Goal: Transaction & Acquisition: Subscribe to service/newsletter

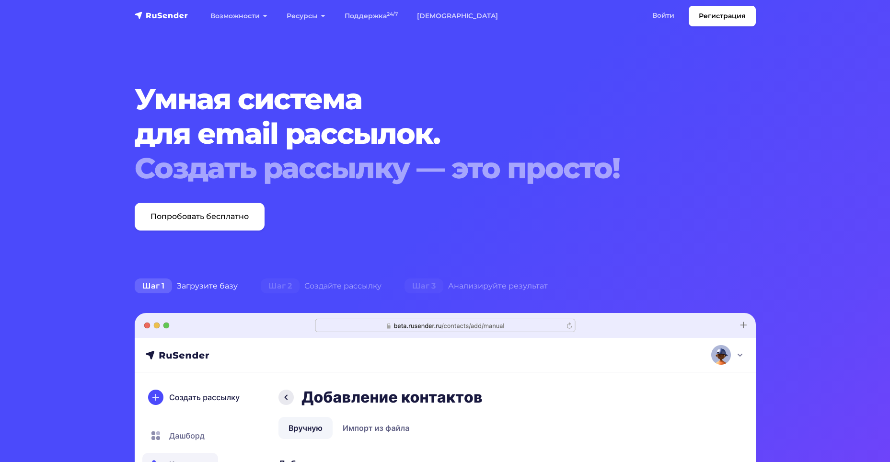
click at [165, 231] on section "Умная система для email рассылок. Создать рассылку — это просто! Попробовать бе…" at bounding box center [445, 455] width 890 height 910
click at [170, 225] on link "Попробовать бесплатно" at bounding box center [200, 217] width 130 height 28
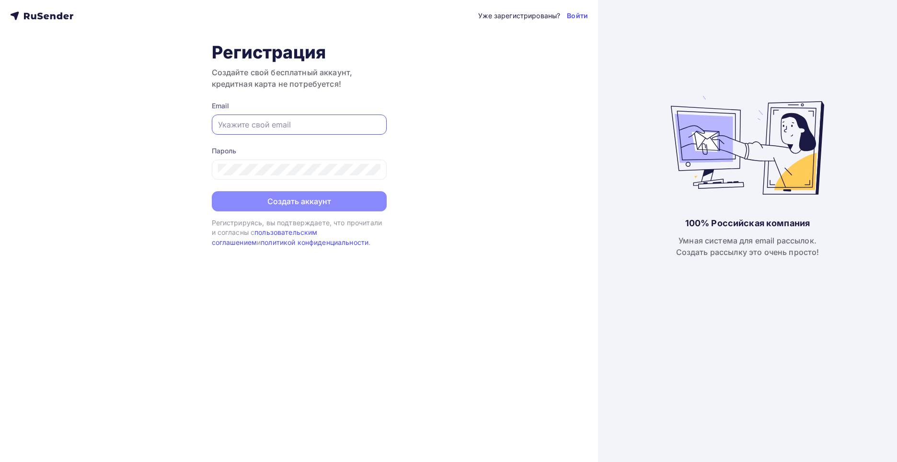
click at [316, 128] on input "text" at bounding box center [299, 125] width 162 height 12
type input "[EMAIL_ADDRESS][DOMAIN_NAME]"
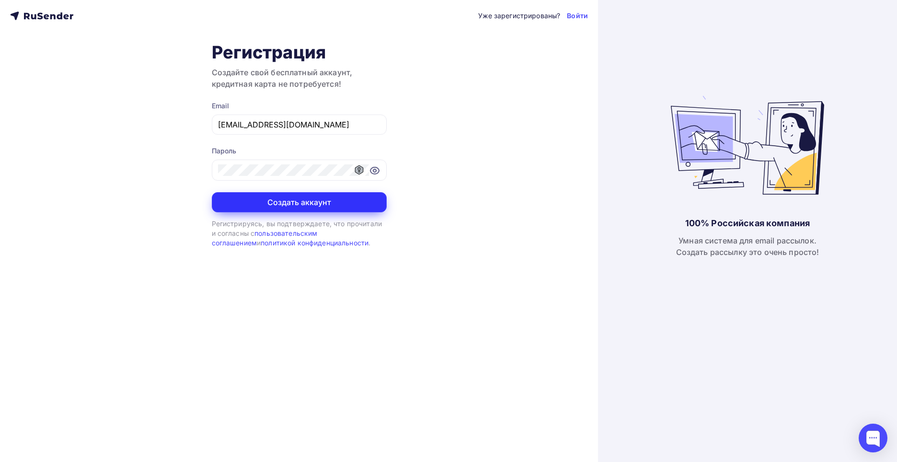
click at [347, 203] on button "Создать аккаунт" at bounding box center [299, 202] width 175 height 20
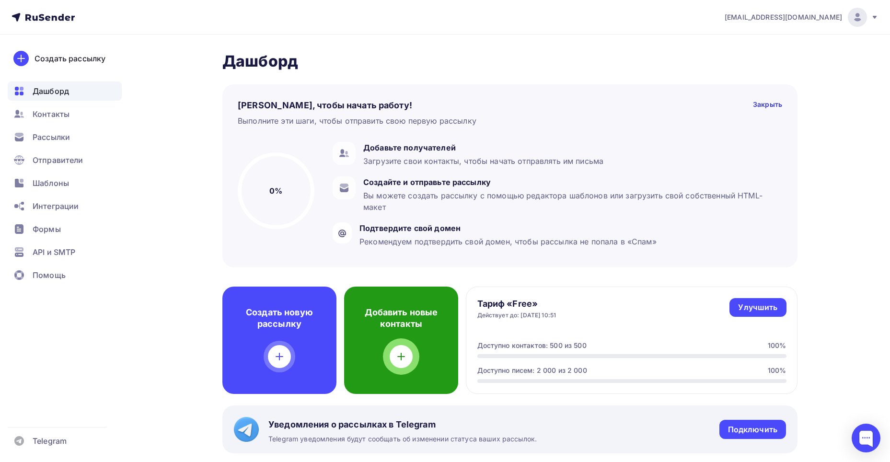
click at [393, 351] on div at bounding box center [401, 356] width 23 height 23
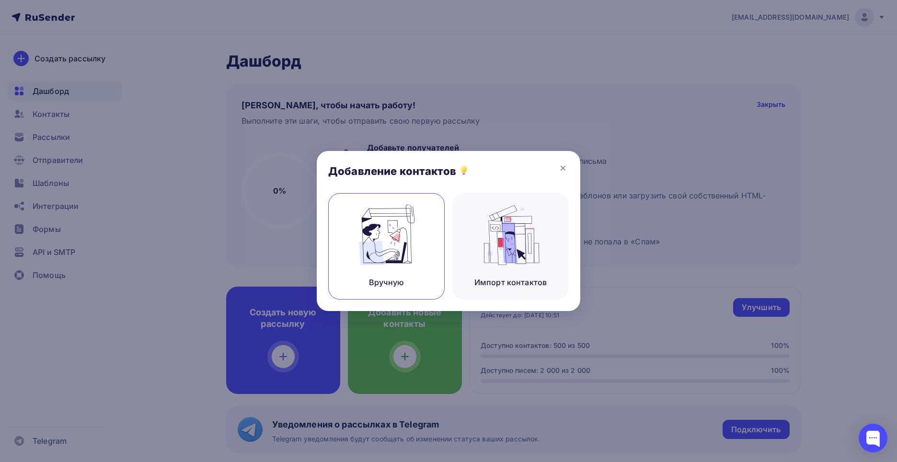
click at [401, 258] on img at bounding box center [387, 235] width 64 height 60
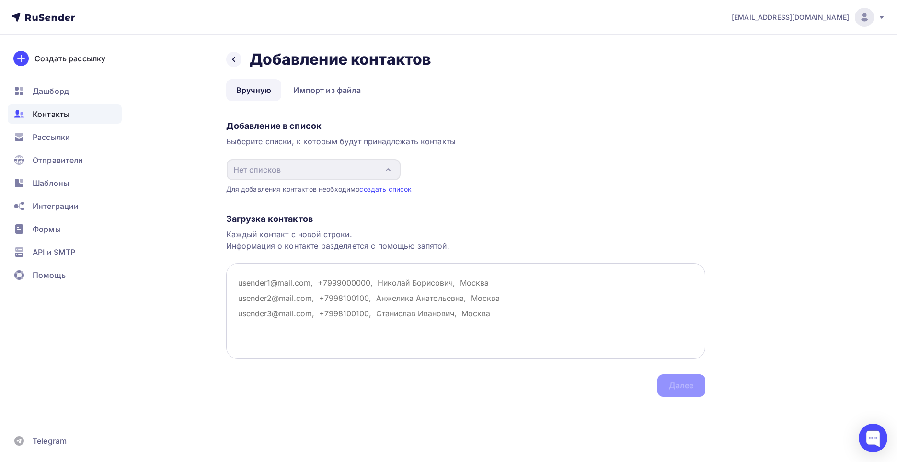
click at [264, 275] on textarea at bounding box center [465, 311] width 479 height 96
click at [263, 280] on textarea at bounding box center [465, 311] width 479 height 96
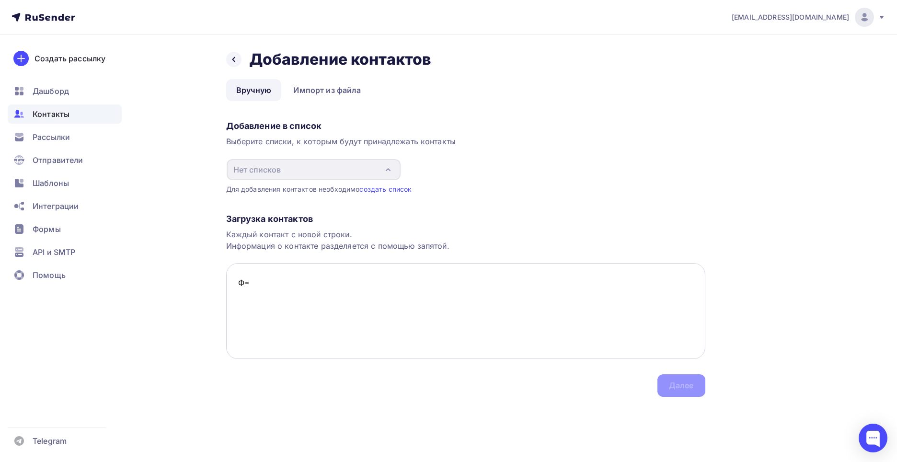
type textarea "Ф"
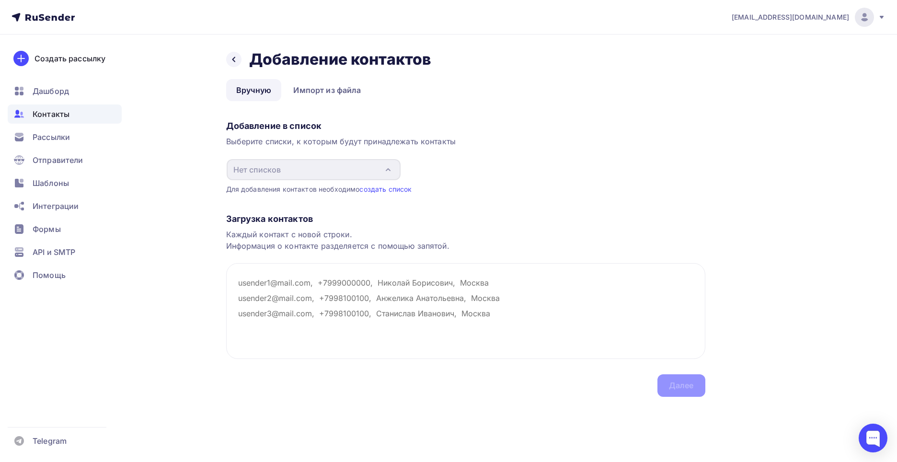
type textarea "ф"
type textarea "м"
type textarea "М"
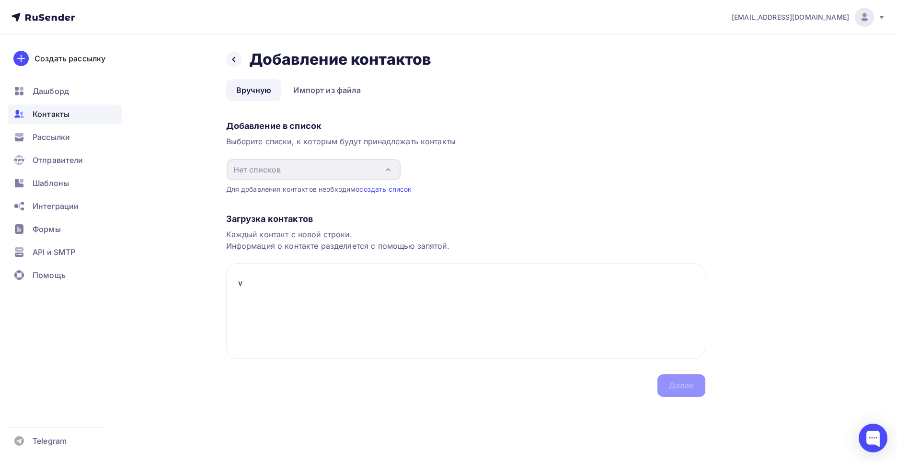
type textarea "v"
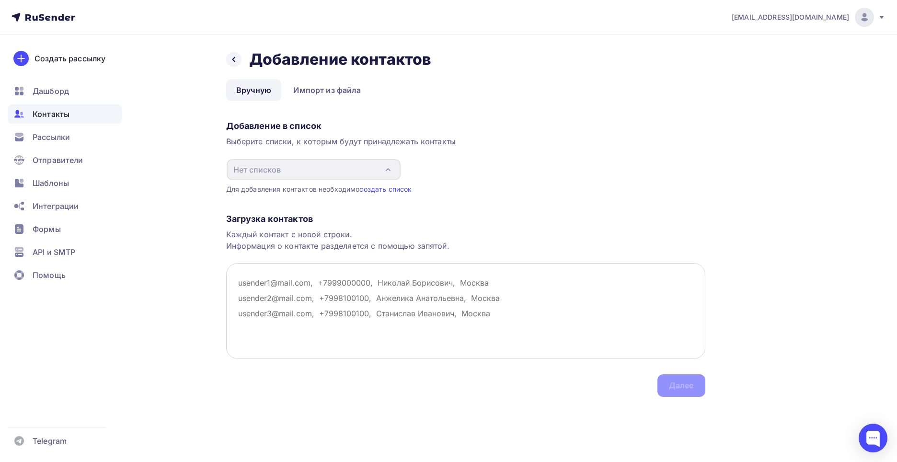
paste textarea "vla5ov.arkadiy@yandex.ru"
type textarea "vla5ov.arkadiy@yandex.ru"
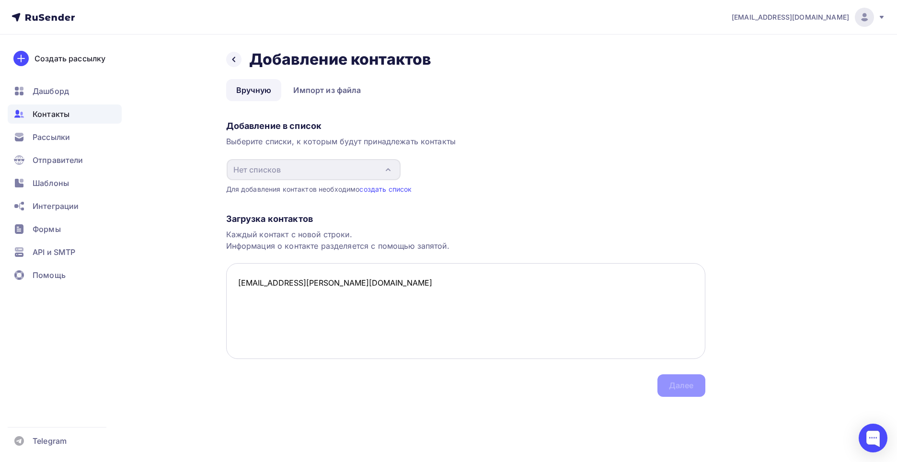
click at [288, 309] on textarea "vla5ov.arkadiy@yandex.ru" at bounding box center [465, 311] width 479 height 96
click at [344, 285] on textarea "vla5ov.arkadiy@yandex.ru" at bounding box center [465, 311] width 479 height 96
drag, startPoint x: 287, startPoint y: 286, endPoint x: 200, endPoint y: 287, distance: 86.3
click at [200, 287] on div "Назад Добавление контактов Добавление контактов Вручную Импорт из файла Вручную…" at bounding box center [449, 235] width 786 height 401
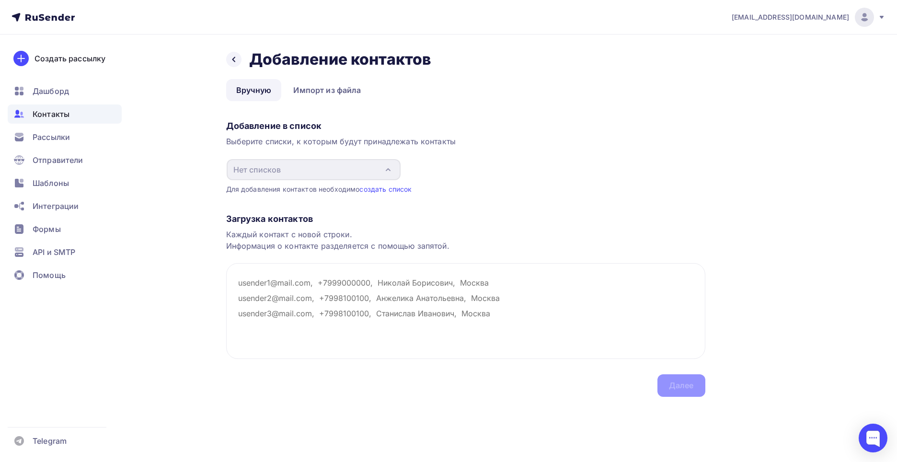
paste textarea "vla5ov.arkadiy@yandex.ru"
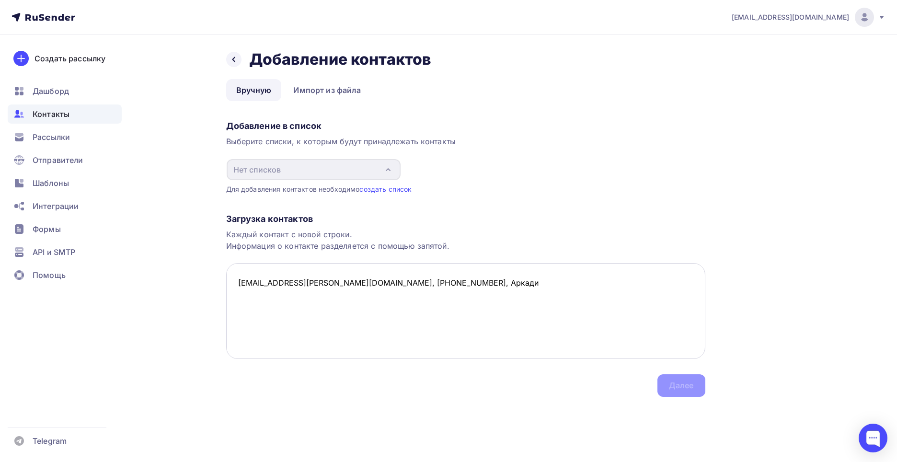
click at [472, 286] on textarea "vla5ov.arkadiy@yandex.ru, +79831655788, Аркади" at bounding box center [465, 311] width 479 height 96
type textarea "vla5ov.arkadiy@yandex.ru, +79831655788, Аркадий Андреевич, Красноярск"
click at [673, 382] on div "Загрузка контактов Каждый контакт с новой строки. Информация о контакте разделя…" at bounding box center [465, 295] width 479 height 203
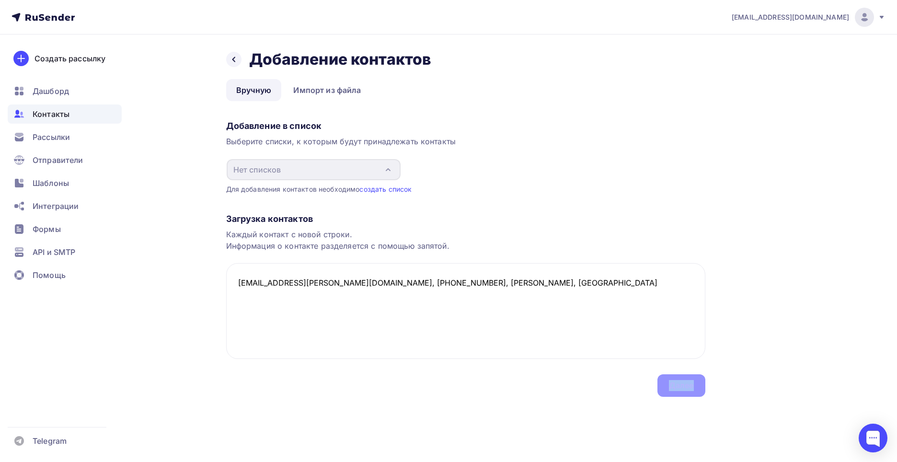
click at [673, 382] on div "Загрузка контактов Каждый контакт с новой строки. Информация о контакте разделя…" at bounding box center [465, 295] width 479 height 203
click at [321, 85] on link "Импорт из файла" at bounding box center [327, 90] width 88 height 22
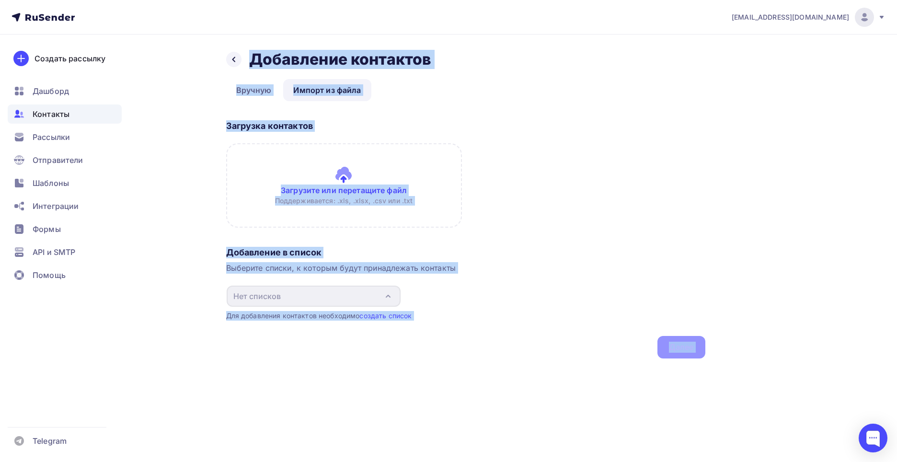
click at [630, 179] on div "Загрузка контактов Загрузите или перетащите файл Поддерживается: .xls, .xlsx, .…" at bounding box center [465, 179] width 479 height 127
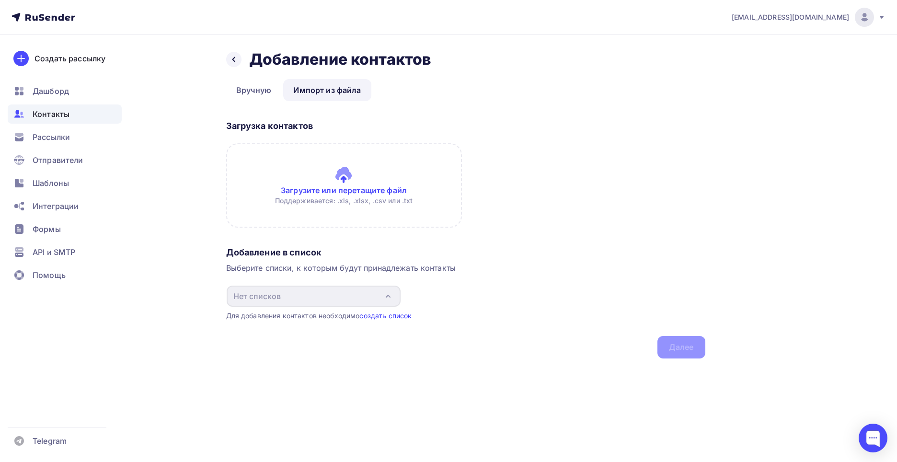
click at [381, 314] on link "создать список" at bounding box center [385, 316] width 52 height 8
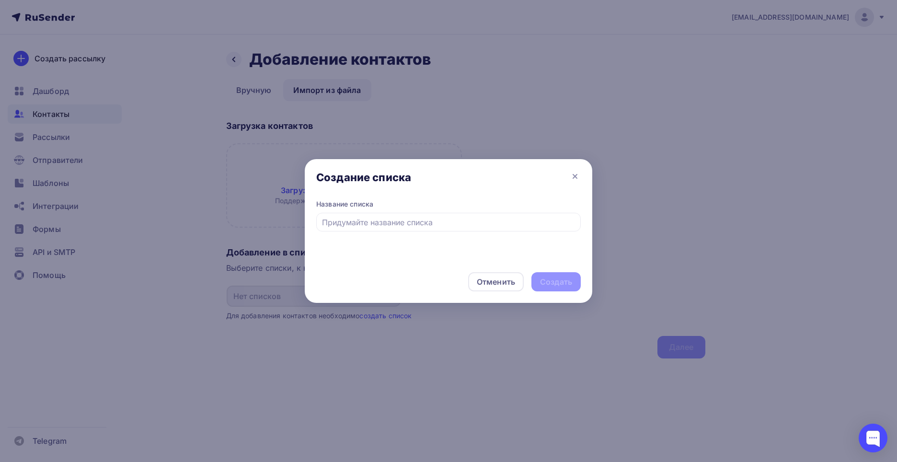
click at [568, 182] on div "Создание списка" at bounding box center [449, 179] width 288 height 40
click at [570, 174] on icon at bounding box center [575, 177] width 12 height 12
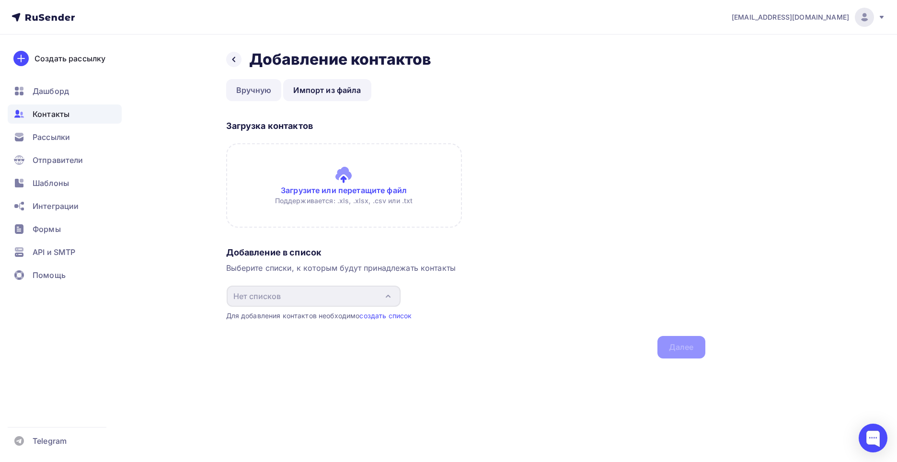
click at [267, 89] on link "Вручную" at bounding box center [254, 90] width 56 height 22
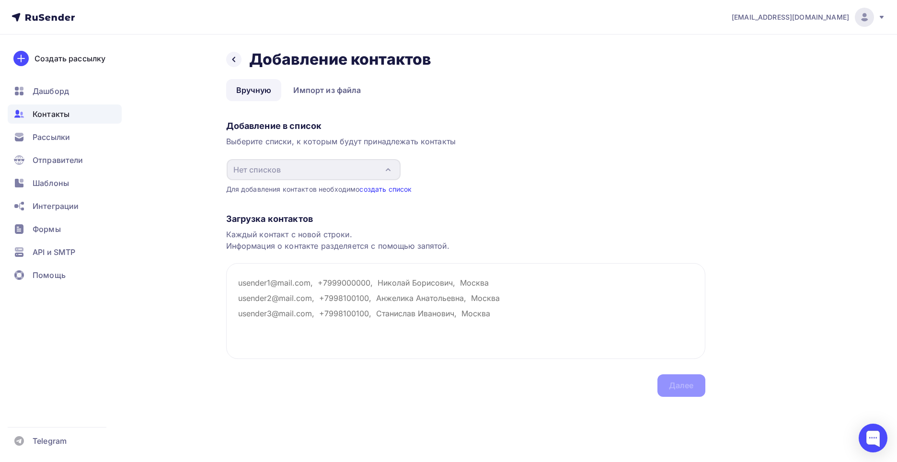
click at [400, 188] on link "создать список" at bounding box center [385, 189] width 52 height 8
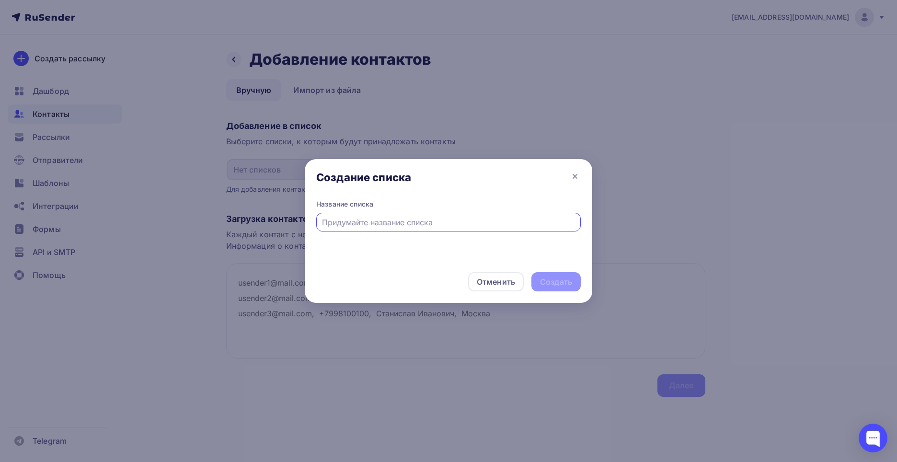
drag, startPoint x: 380, startPoint y: 239, endPoint x: 385, endPoint y: 224, distance: 15.2
click at [380, 238] on div "Название списка" at bounding box center [449, 229] width 288 height 61
click at [385, 224] on input "text" at bounding box center [449, 223] width 254 height 12
type input "я"
click at [567, 282] on div "Создать" at bounding box center [556, 282] width 32 height 11
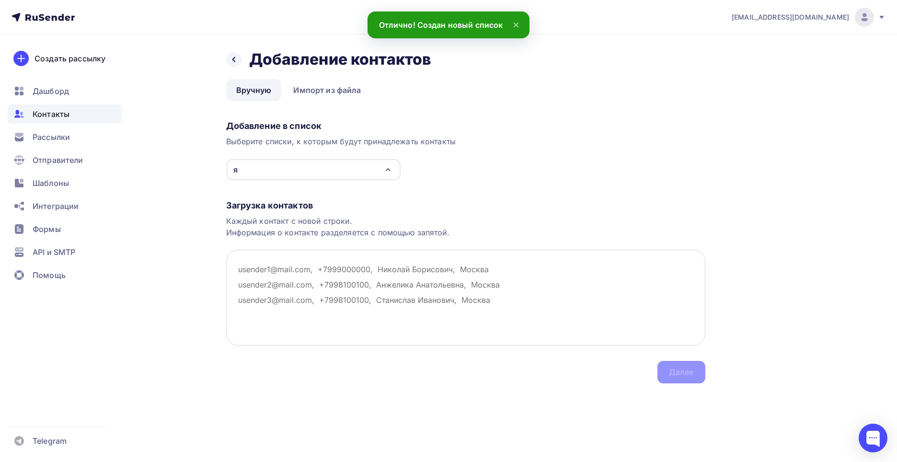
click at [272, 263] on textarea at bounding box center [465, 298] width 479 height 96
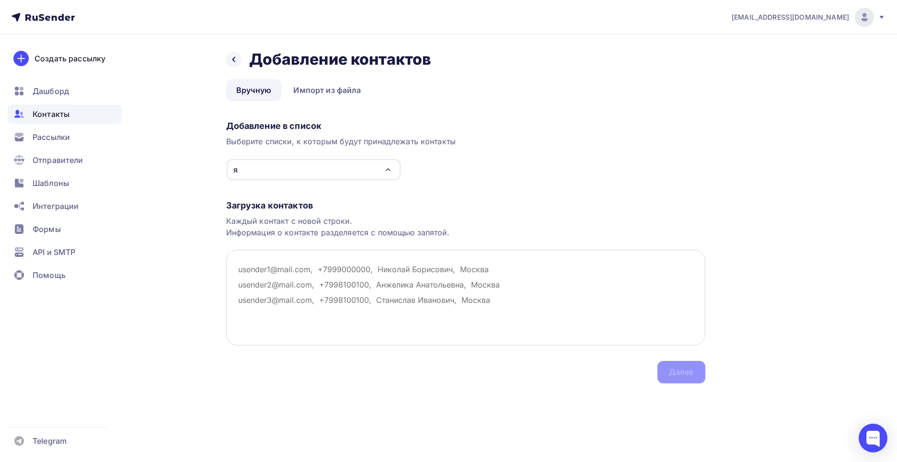
click at [281, 274] on textarea at bounding box center [465, 298] width 479 height 96
paste textarea "vla5ov.arkadiy@yandex.ru"
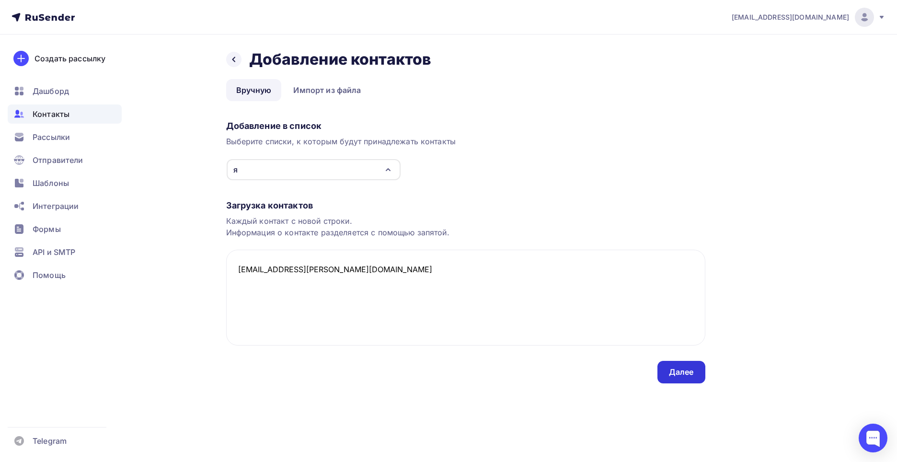
type textarea "vla5ov.arkadiy@yandex.ru"
click at [680, 381] on div "Далее" at bounding box center [682, 372] width 48 height 23
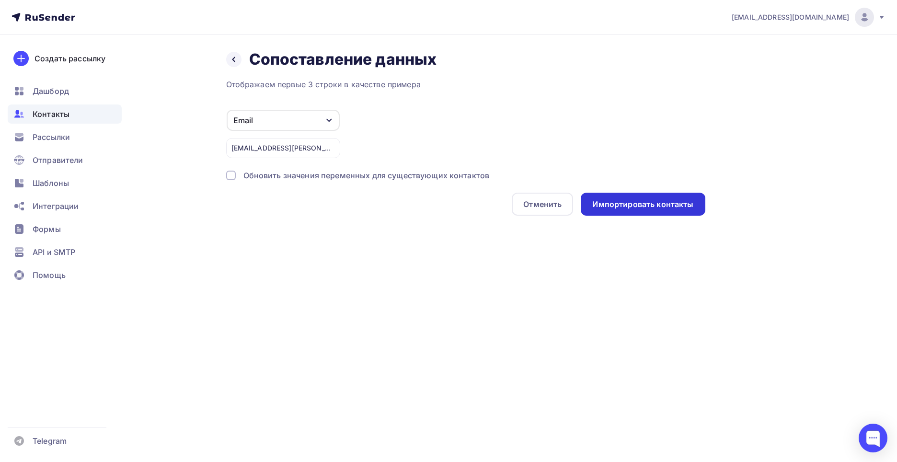
click at [631, 208] on div "Импортировать контакты" at bounding box center [642, 204] width 101 height 11
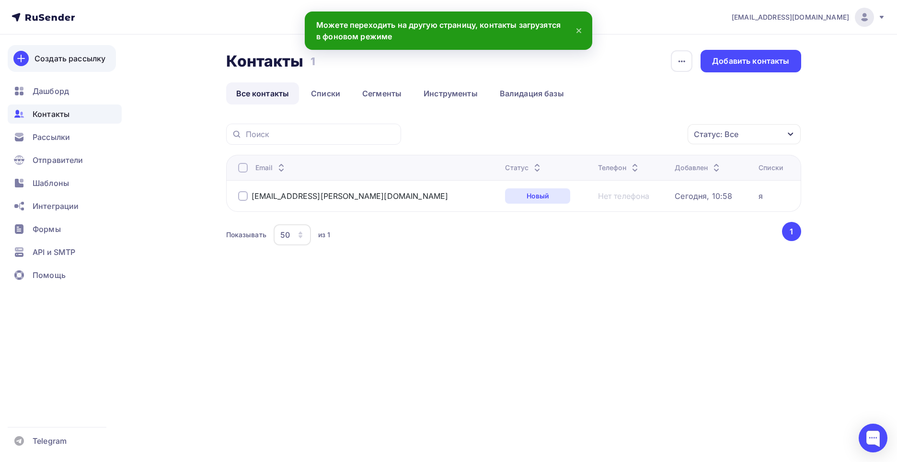
click at [70, 61] on div "Создать рассылку" at bounding box center [70, 59] width 71 height 12
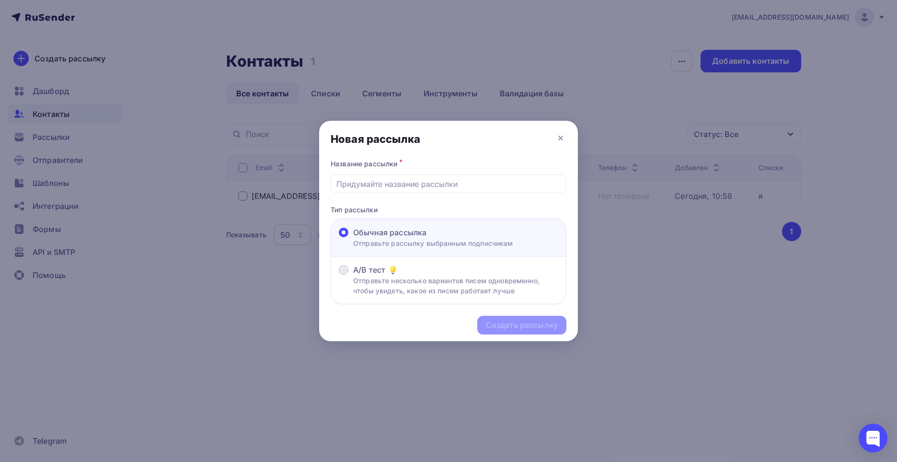
click at [402, 288] on p "Отправьте несколько вариантов писем одновременно, чтобы увидеть, какое из писем…" at bounding box center [455, 286] width 205 height 20
click at [353, 276] on input "A/B тест Отправьте несколько вариантов писем одновременно, чтобы увидеть, какое…" at bounding box center [353, 276] width 0 height 0
click at [419, 248] on p "Отправьте рассылку выбранным подписчикам" at bounding box center [433, 243] width 160 height 10
click at [353, 238] on input "Обычная рассылка Отправьте рассылку выбранным подписчикам" at bounding box center [353, 238] width 0 height 0
click at [422, 291] on p "Отправьте несколько вариантов писем одновременно, чтобы увидеть, какое из писем…" at bounding box center [455, 286] width 205 height 20
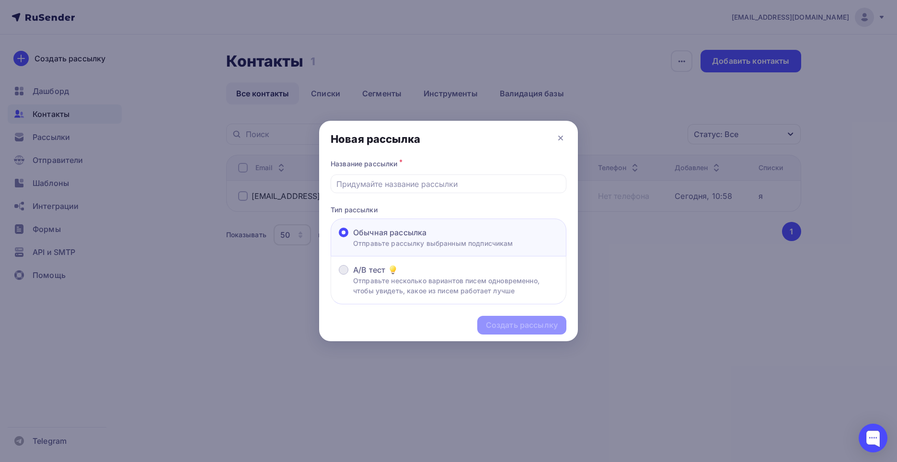
click at [353, 276] on input "A/B тест Отправьте несколько вариантов писем одновременно, чтобы увидеть, какое…" at bounding box center [353, 276] width 0 height 0
click at [374, 184] on input "text" at bounding box center [448, 184] width 225 height 12
click at [527, 326] on div "Создать рассылку" at bounding box center [522, 325] width 72 height 11
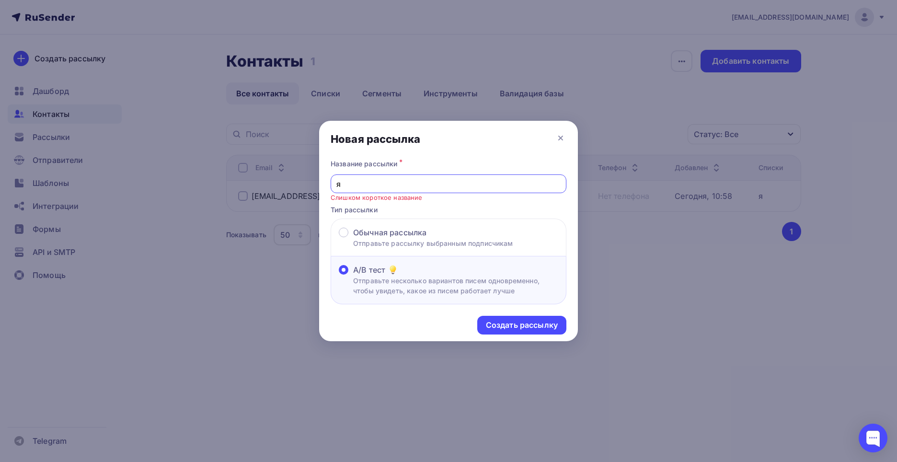
click at [421, 183] on input "я" at bounding box center [448, 184] width 225 height 12
type input "яяяяя"
click at [562, 325] on div "Создать рассылку" at bounding box center [521, 325] width 89 height 19
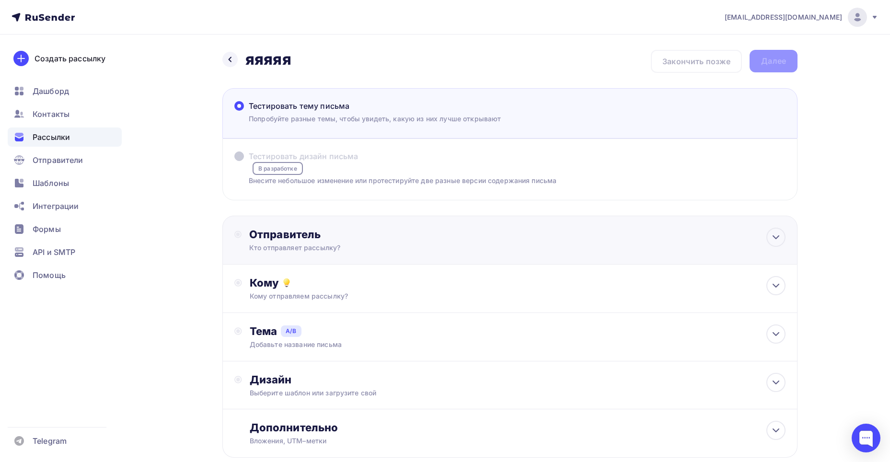
click at [428, 237] on div "Отправитель" at bounding box center [353, 234] width 208 height 13
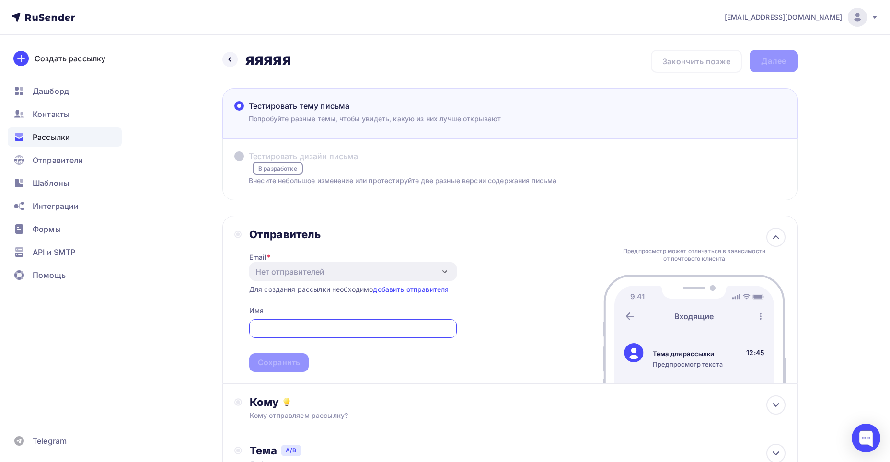
type input "vla5ov.arkadiy@yandex.ru"
click at [416, 289] on link "добавить отправителя" at bounding box center [411, 289] width 76 height 8
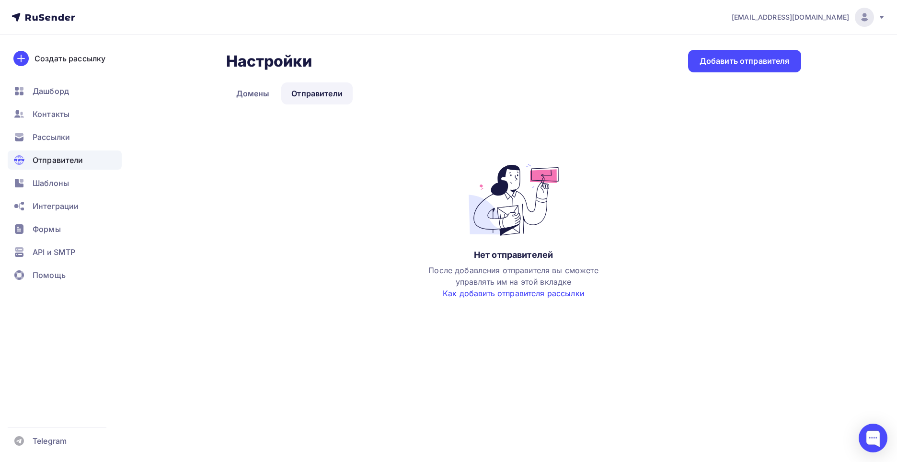
click at [446, 292] on link "Как добавить отправителя рассылки" at bounding box center [513, 294] width 141 height 10
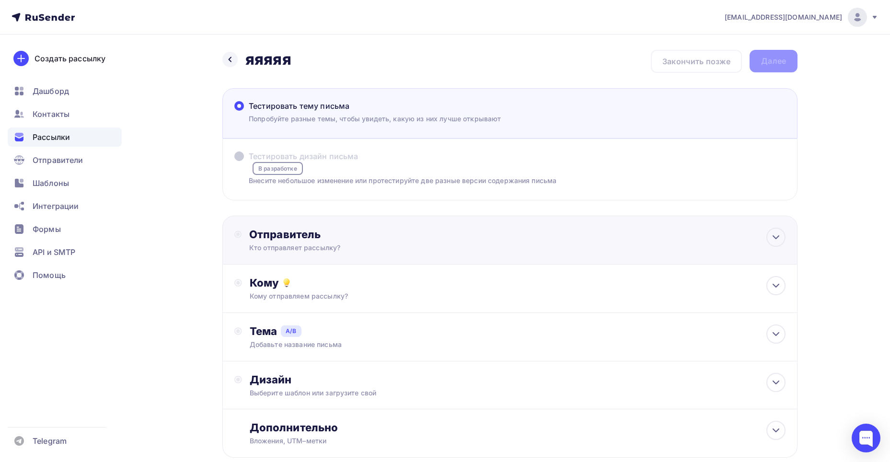
click at [377, 235] on div "Отправитель" at bounding box center [353, 234] width 208 height 13
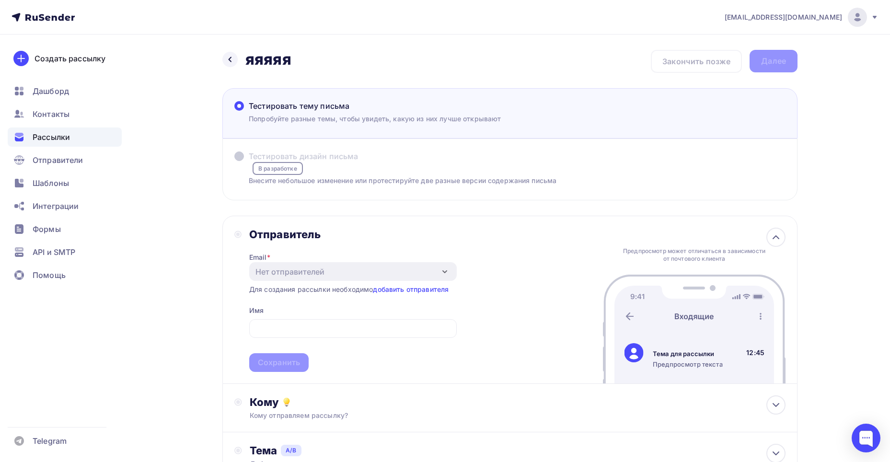
click at [501, 317] on div "Отправитель Email * Нет отправителей Добавить отправителя Для создания рассылки…" at bounding box center [509, 300] width 575 height 168
click at [36, 155] on span "Отправители" at bounding box center [58, 160] width 51 height 12
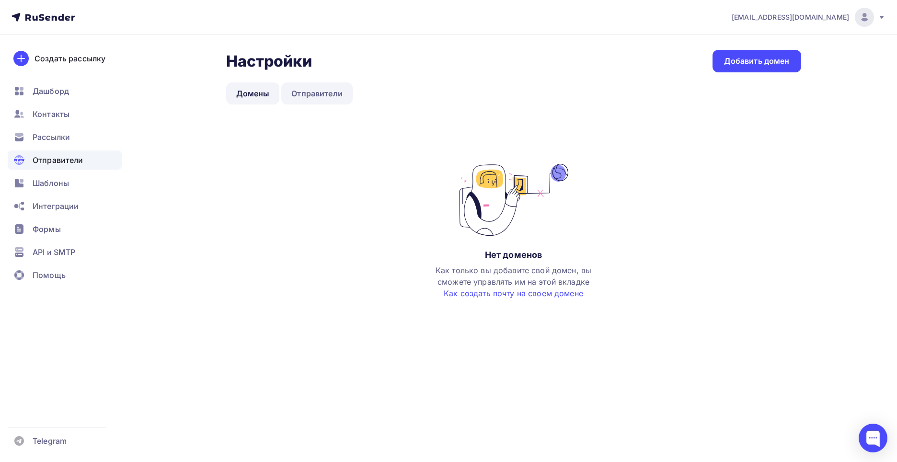
click at [300, 91] on link "Отправители" at bounding box center [316, 93] width 71 height 22
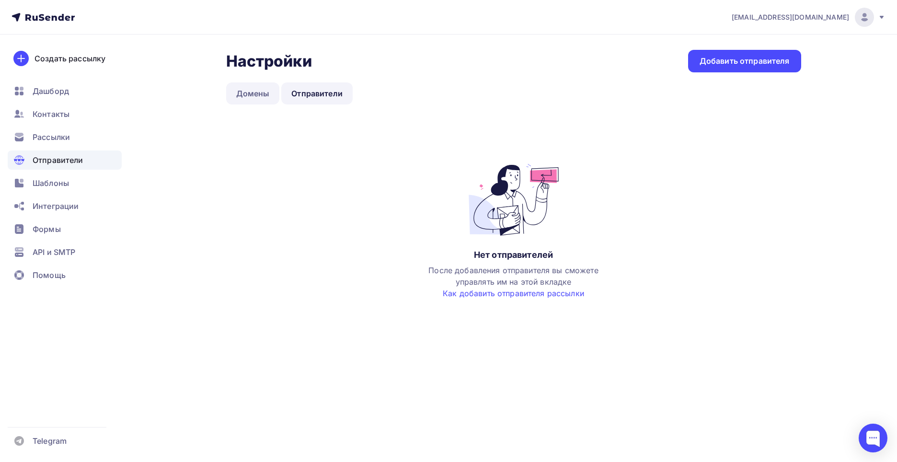
click at [251, 91] on link "Домены" at bounding box center [253, 93] width 54 height 22
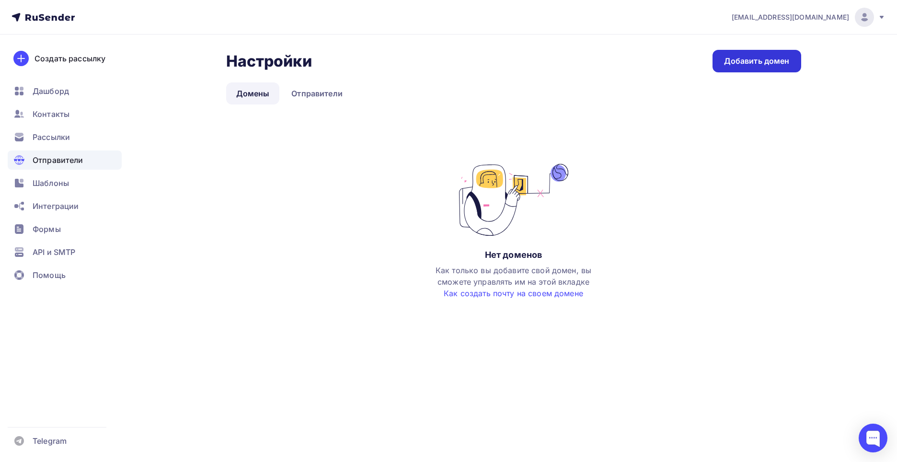
click at [776, 55] on link "Добавить домен" at bounding box center [757, 61] width 89 height 23
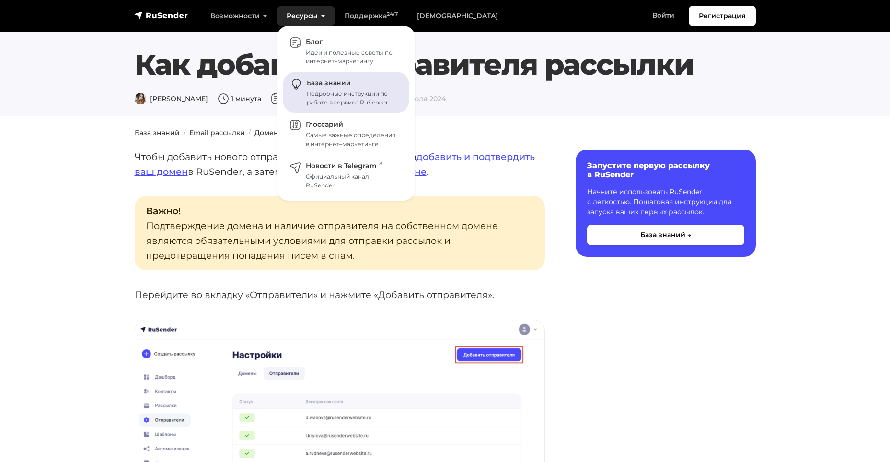
click at [396, 108] on link "База знаний Подробные инструкции по работе в сервисе RuSender" at bounding box center [346, 92] width 126 height 41
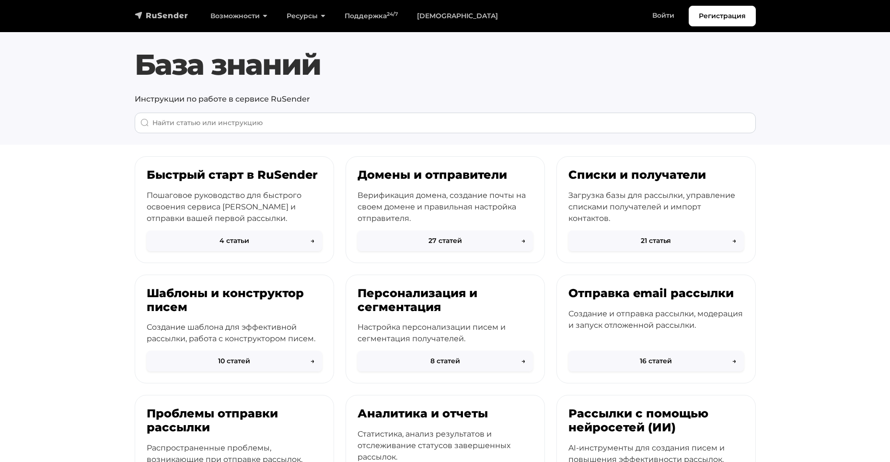
click at [173, 10] on link "navbar" at bounding box center [162, 16] width 54 height 12
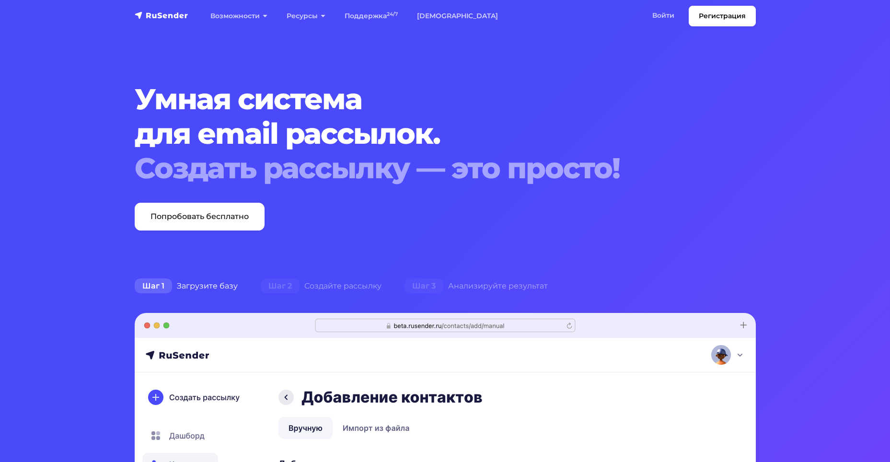
click at [173, 13] on img "navbar" at bounding box center [162, 16] width 54 height 10
click at [673, 14] on link "Войти" at bounding box center [663, 16] width 41 height 20
